Goal: Find contact information: Find contact information

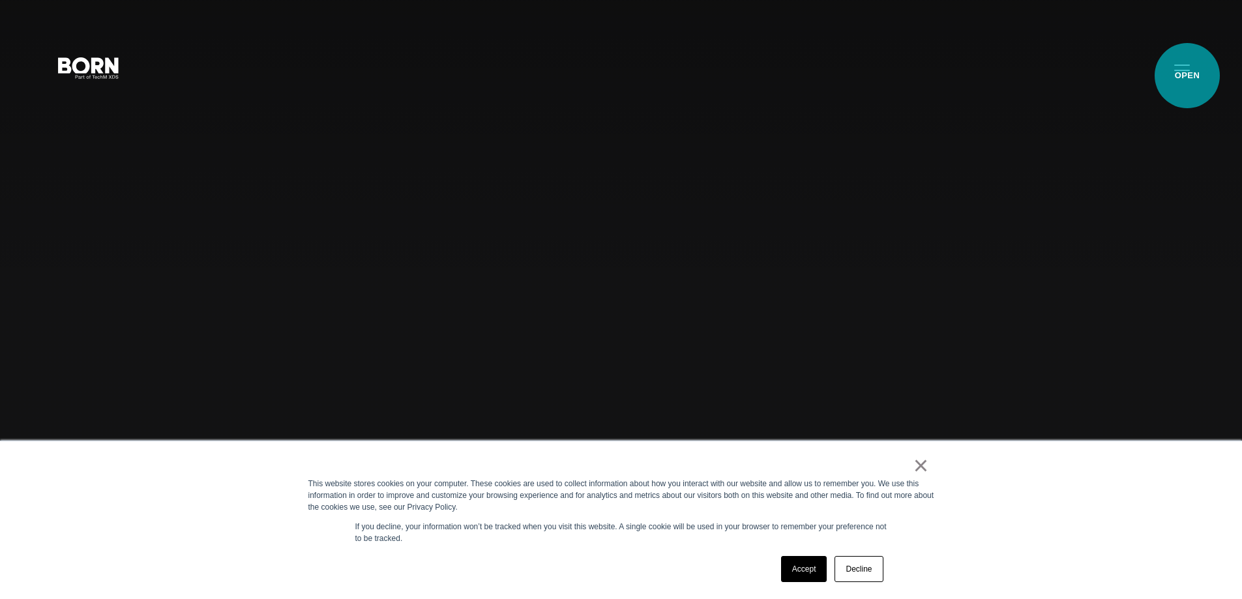
click at [1187, 76] on button "Primary Menu" at bounding box center [1181, 66] width 31 height 27
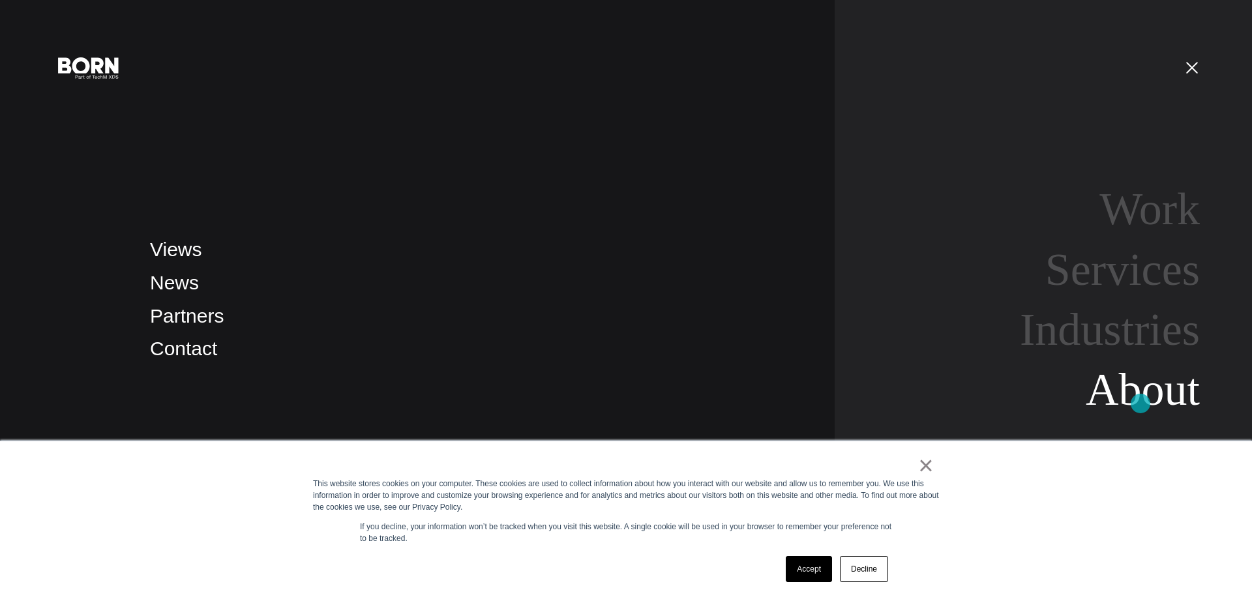
click at [1140, 404] on link "About" at bounding box center [1142, 389] width 114 height 50
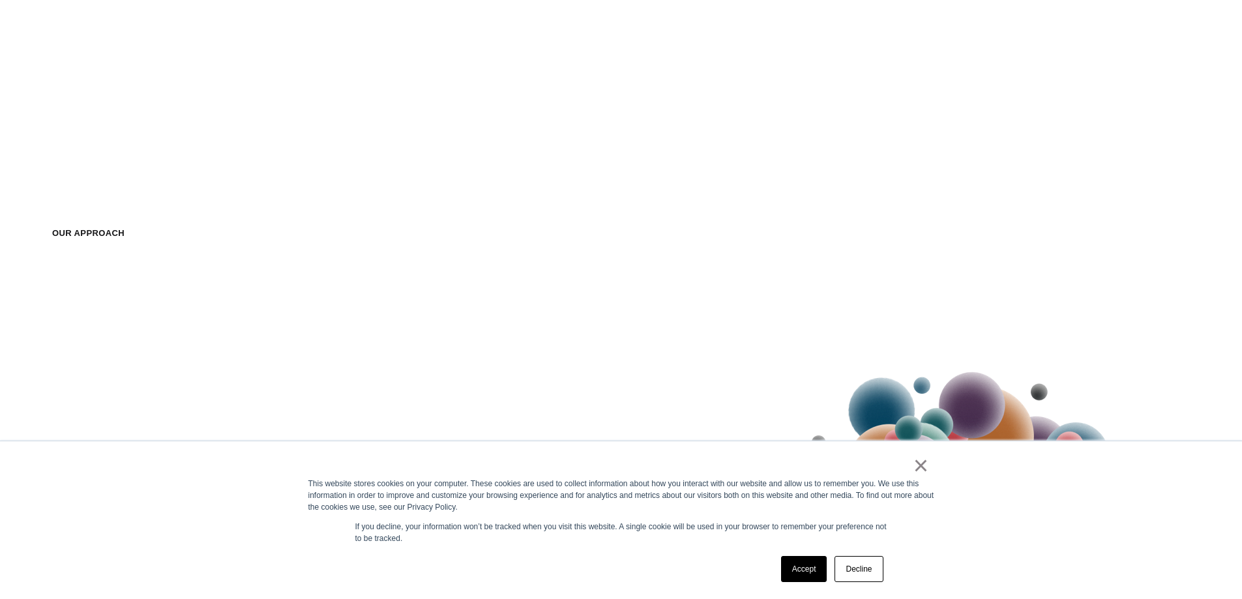
scroll to position [1630, 0]
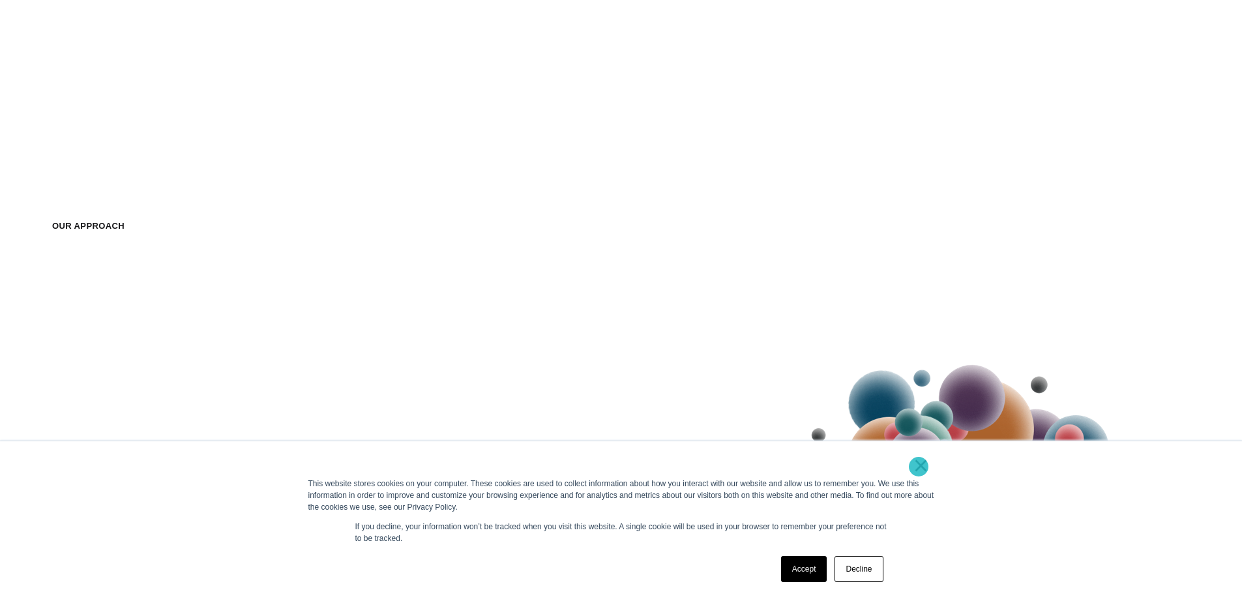
click at [919, 467] on link "×" at bounding box center [921, 466] width 16 height 12
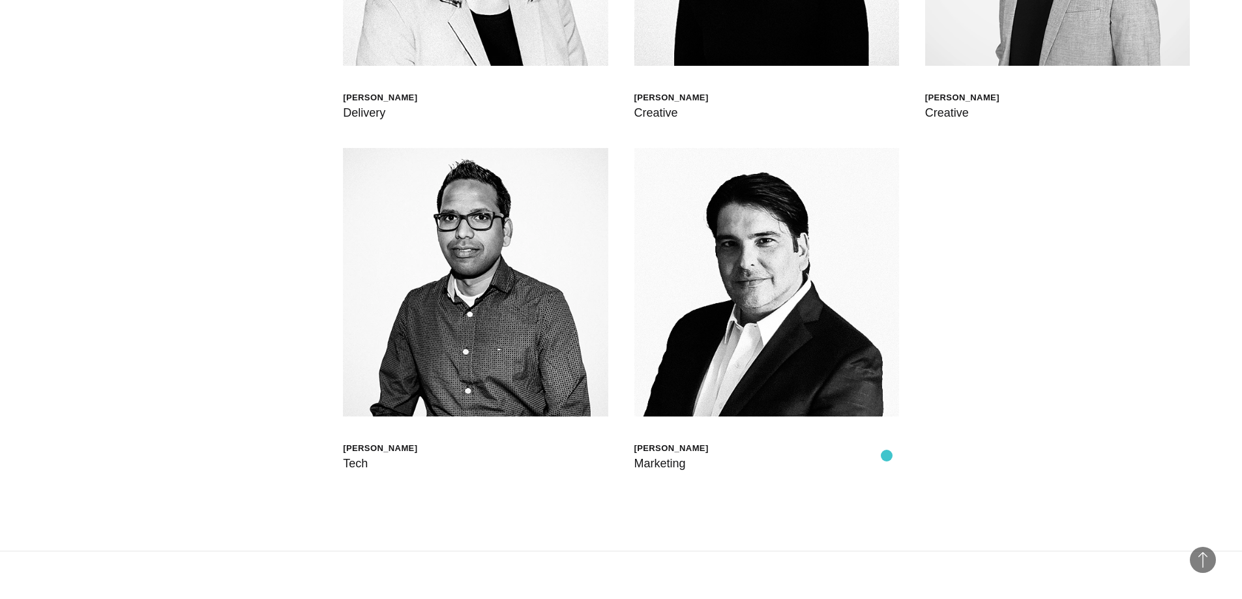
scroll to position [4368, 0]
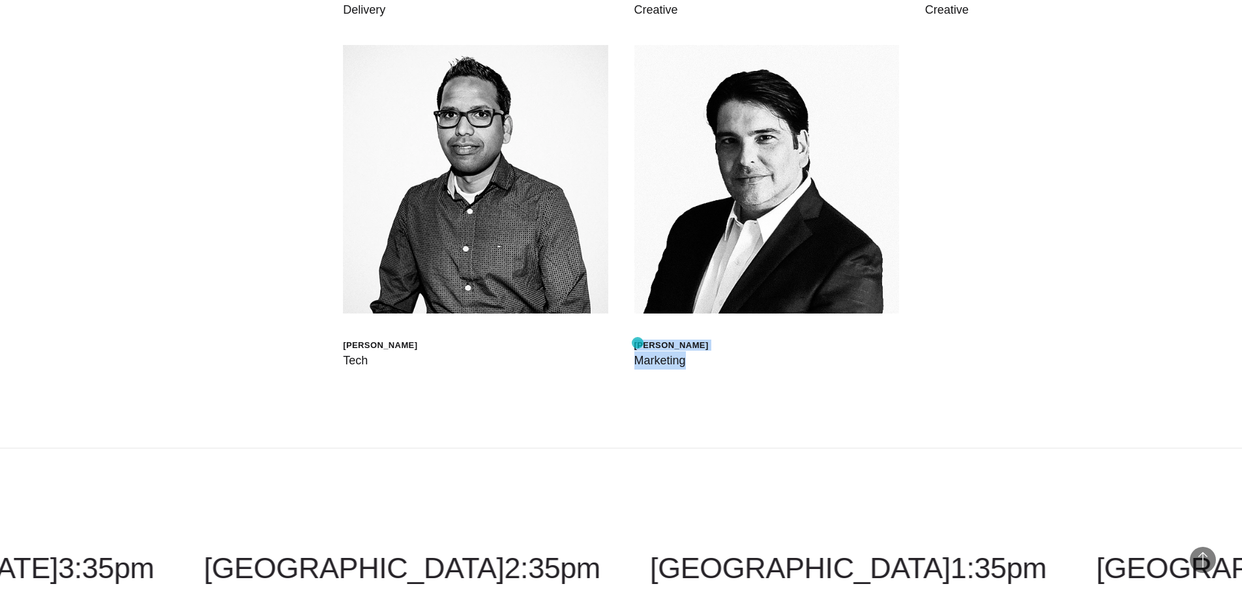
drag, startPoint x: 684, startPoint y: 360, endPoint x: 638, endPoint y: 343, distance: 49.3
click at [638, 343] on div "Mauricio Sauma Marketing" at bounding box center [671, 355] width 74 height 30
copy div "Mauricio Sauma Marketing"
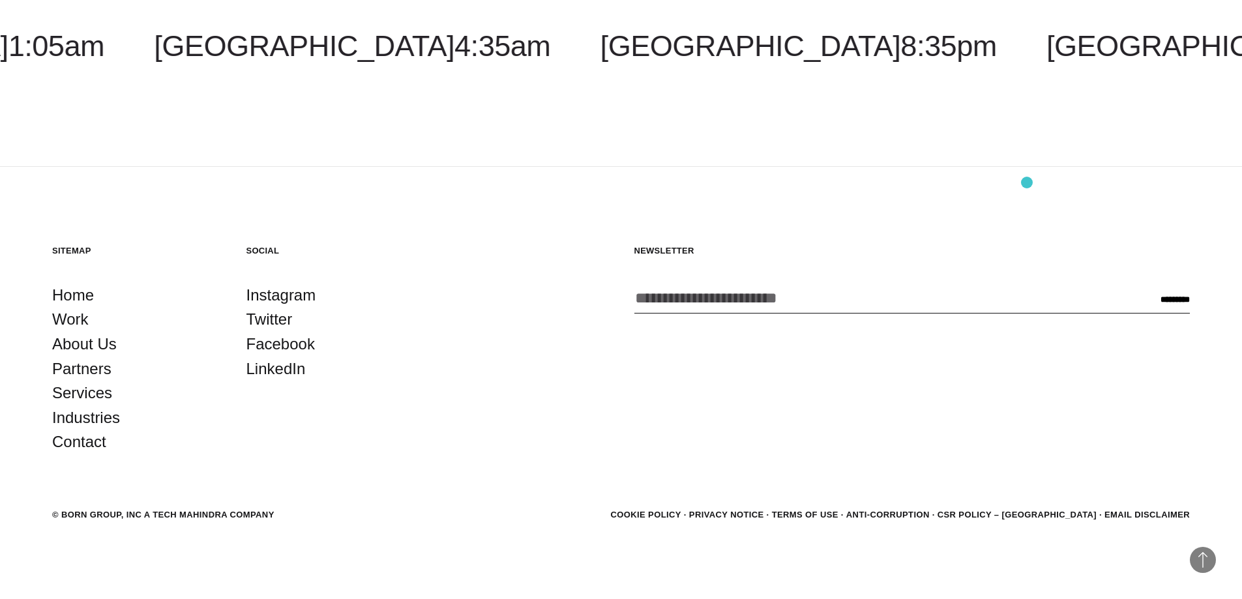
scroll to position [4956, 0]
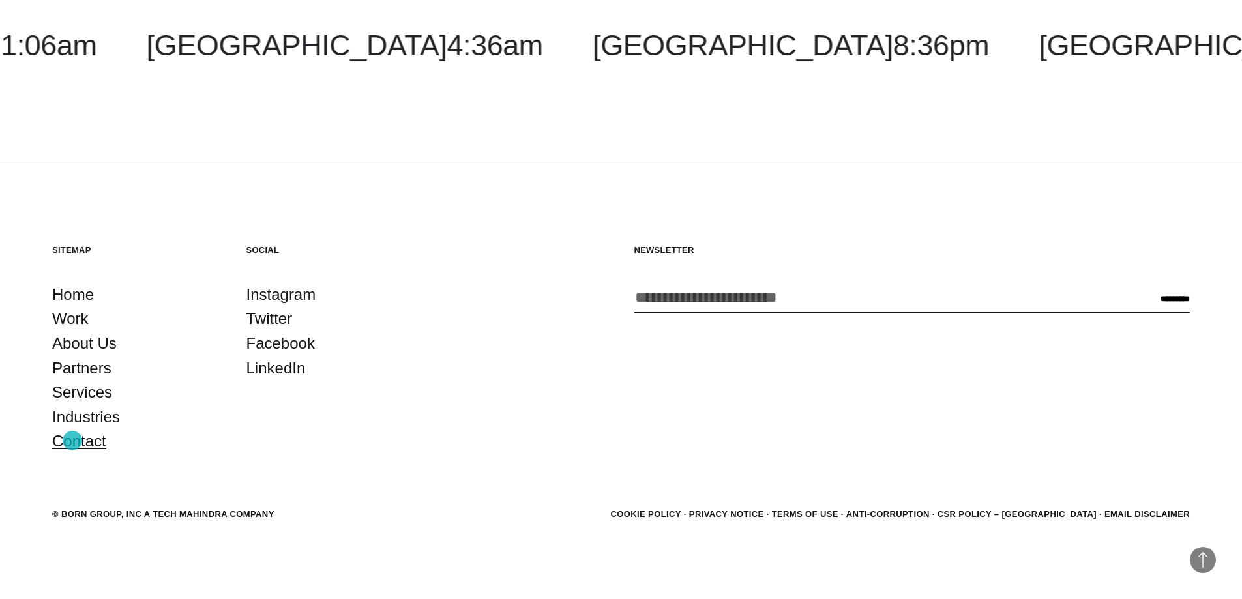
click at [72, 441] on link "Contact" at bounding box center [79, 441] width 54 height 25
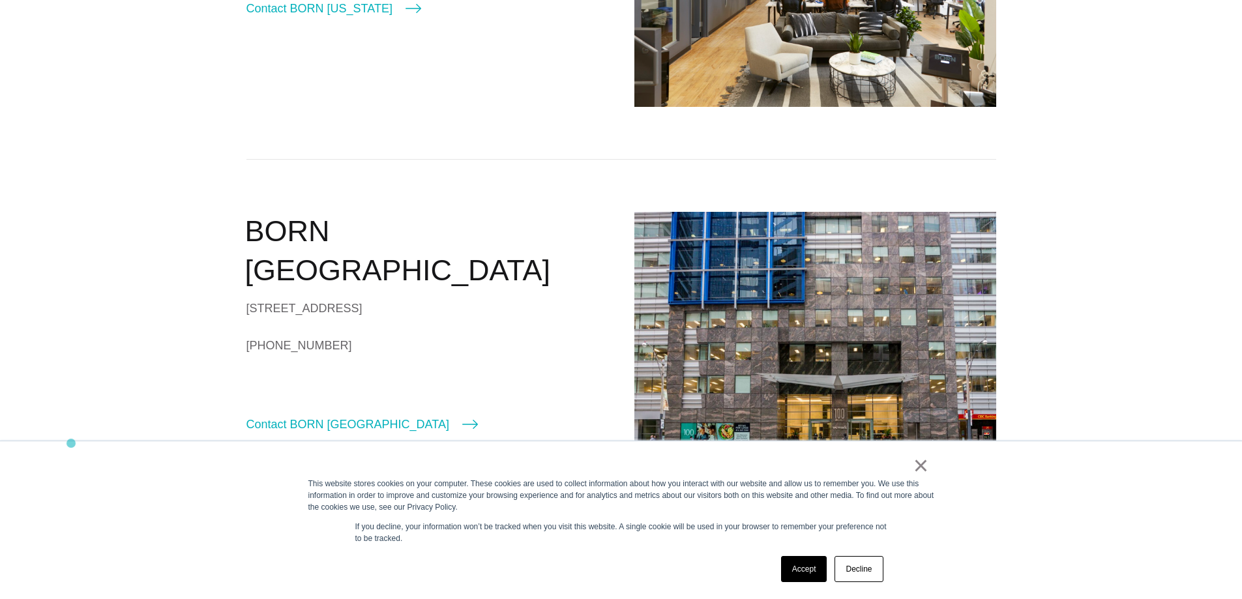
scroll to position [652, 0]
